Goal: Navigation & Orientation: Find specific page/section

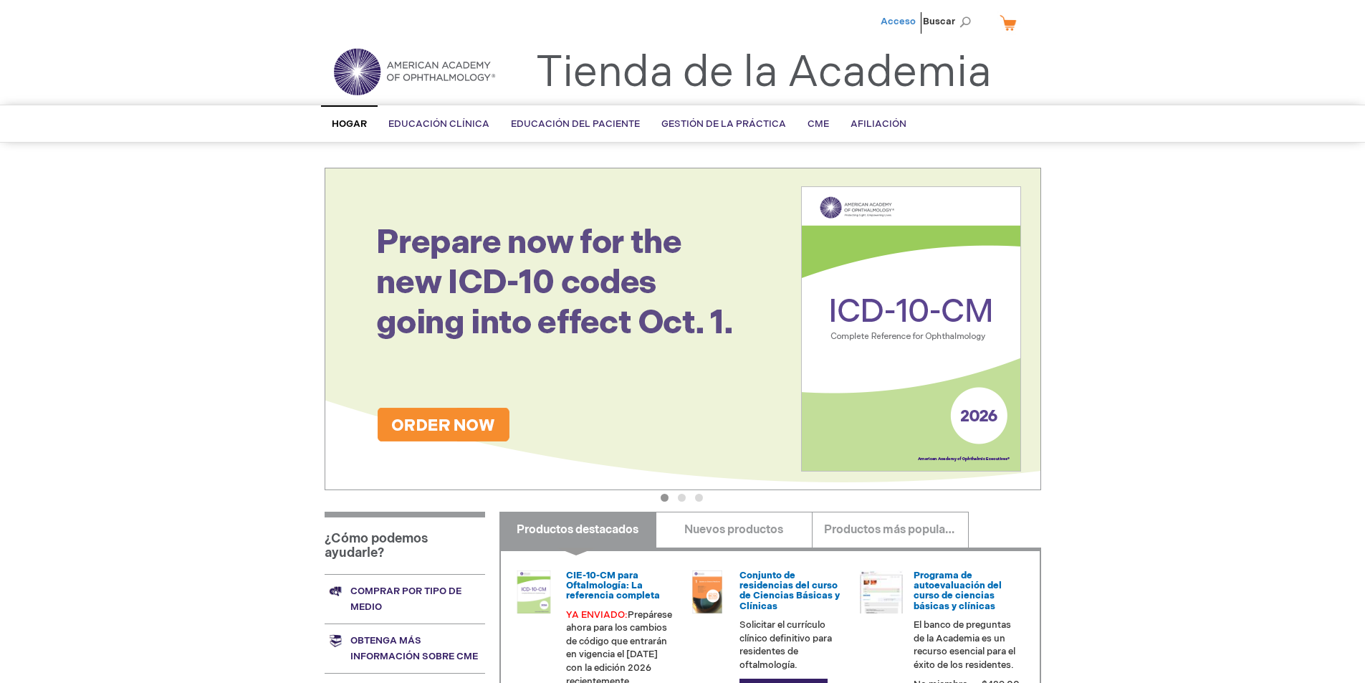
click at [901, 16] on font "Acceso" at bounding box center [898, 21] width 35 height 11
click at [1002, 23] on link "Mi carrito" at bounding box center [1014, 22] width 34 height 25
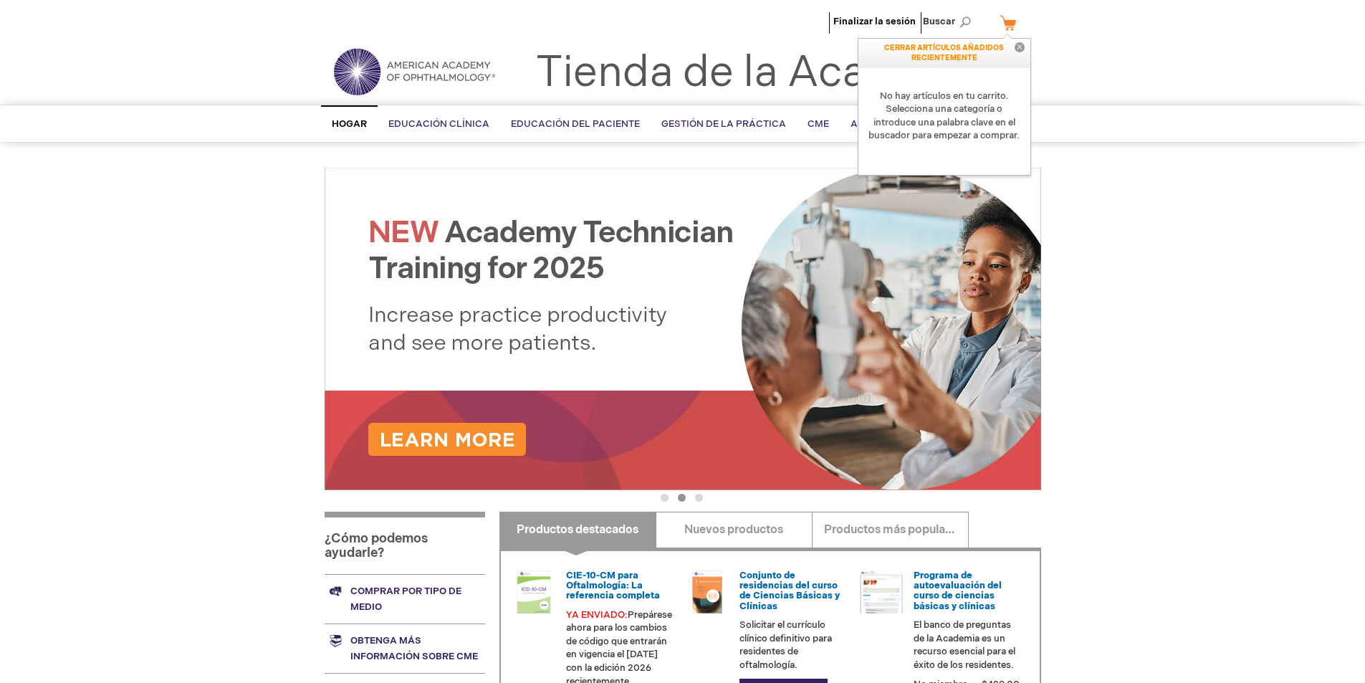
click at [1025, 49] on button "Cerca" at bounding box center [1019, 48] width 21 height 19
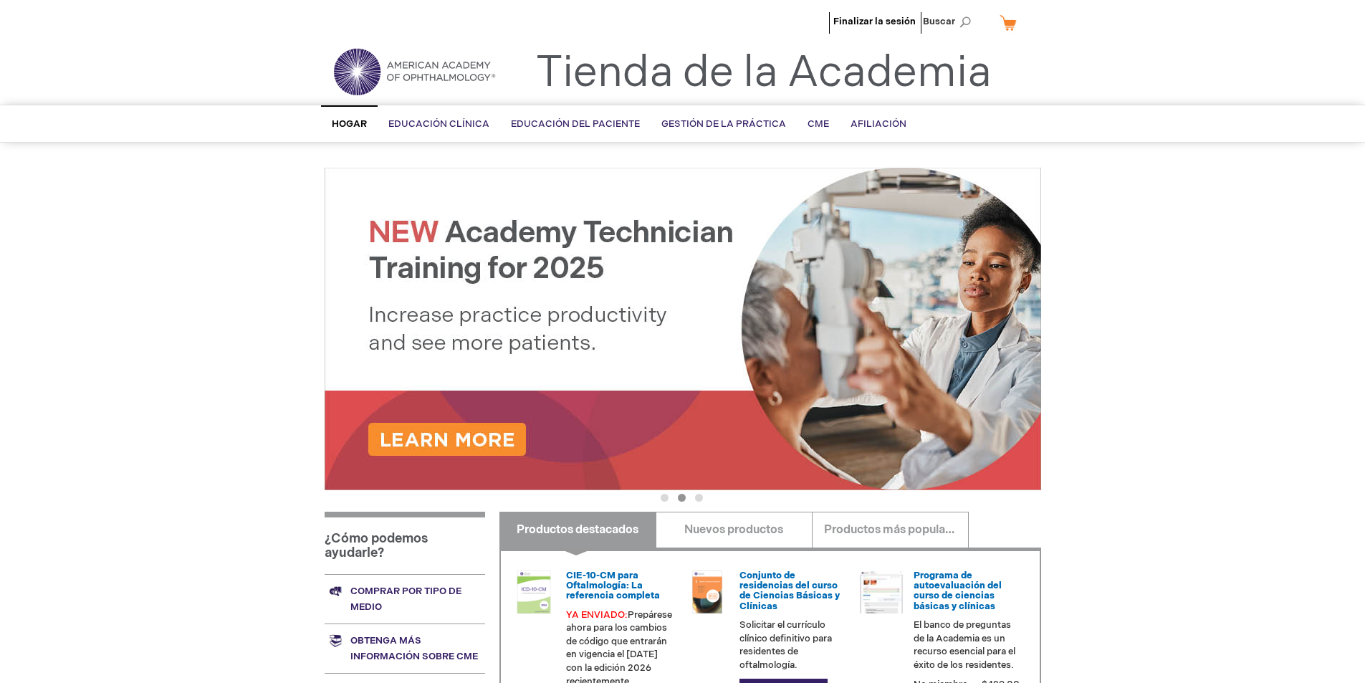
click at [436, 71] on img at bounding box center [414, 72] width 172 height 52
